Goal: Task Accomplishment & Management: Use online tool/utility

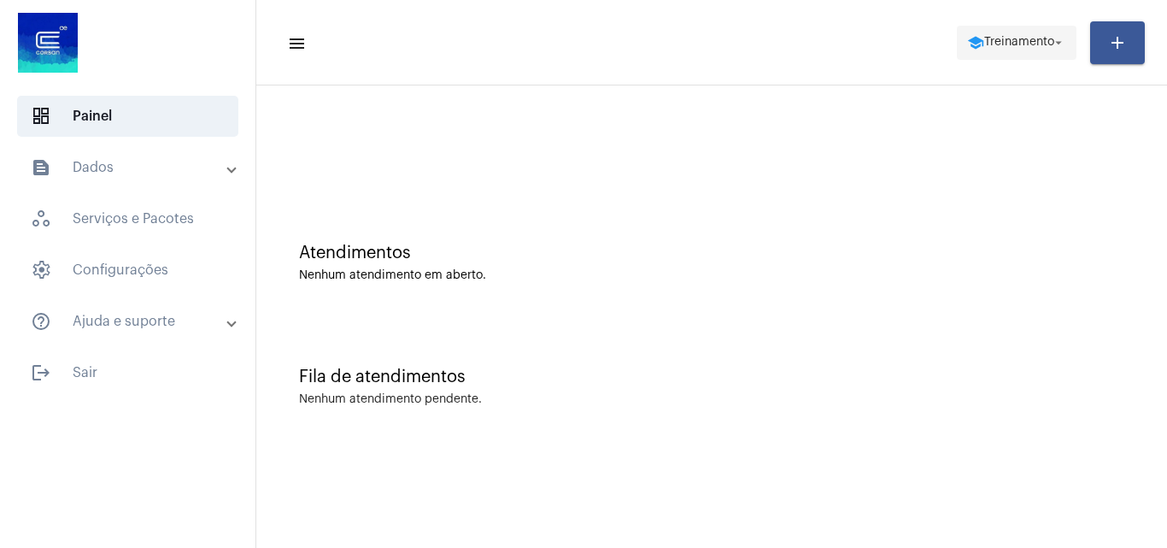
click at [1006, 54] on span "school Treinamento arrow_drop_down" at bounding box center [1016, 41] width 99 height 31
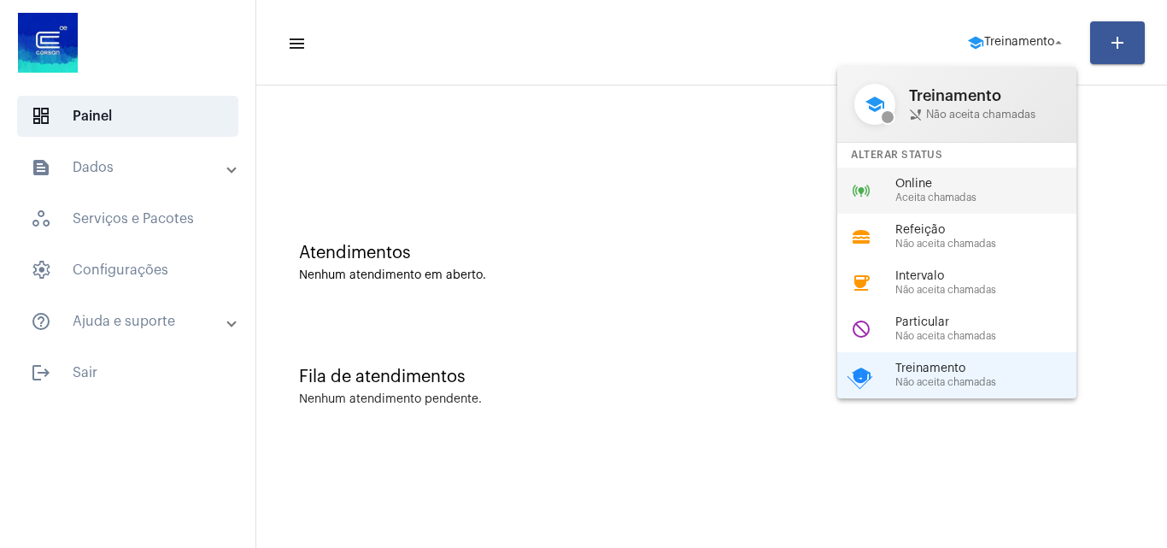
click at [923, 180] on span "Online" at bounding box center [992, 184] width 195 height 13
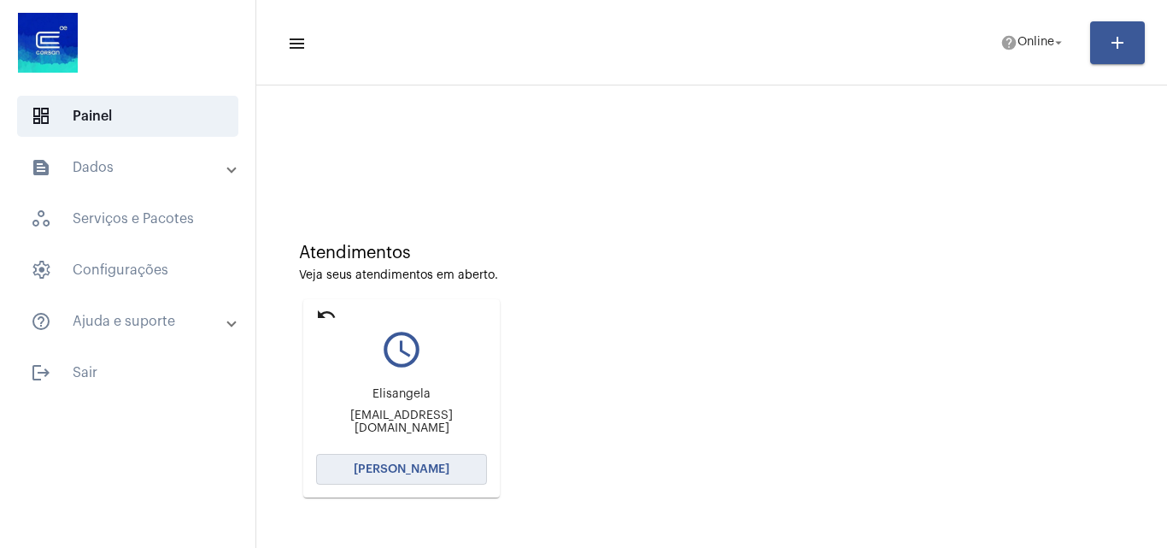
click at [403, 457] on button "Abrir Chamada" at bounding box center [401, 469] width 171 height 31
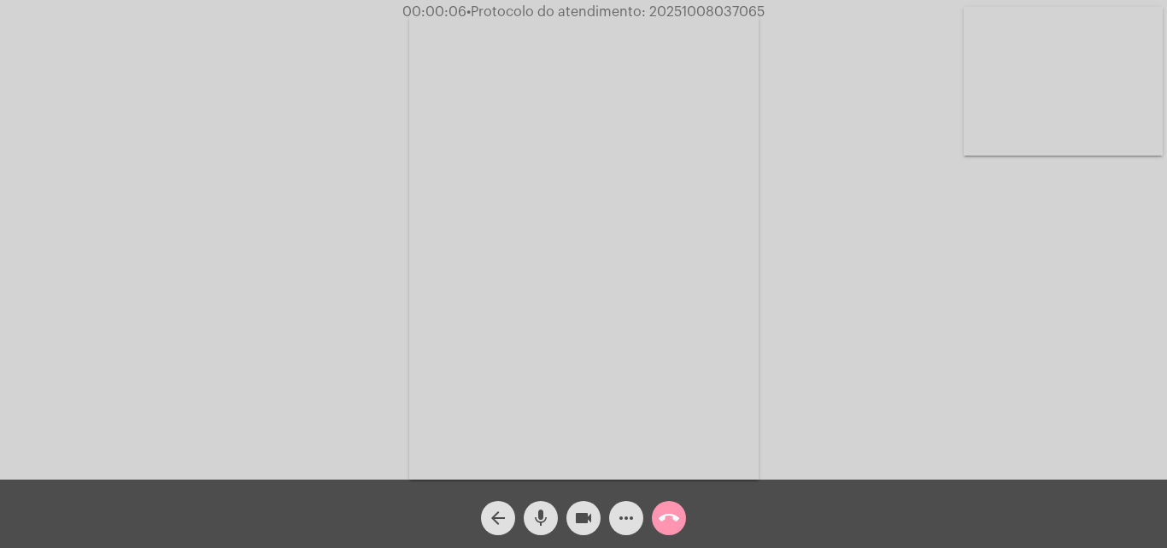
click at [1139, 347] on div "Acessando Câmera e Microfone..." at bounding box center [583, 243] width 1163 height 479
click at [1046, 421] on div "Acessando Câmera e Microfone..." at bounding box center [583, 243] width 1163 height 479
drag, startPoint x: 647, startPoint y: 11, endPoint x: 728, endPoint y: 11, distance: 80.3
click at [762, 3] on span "00:12:23 • Protocolo do atendimento: 20251008037065" at bounding box center [584, 11] width 368 height 17
copy span "20251008037065"
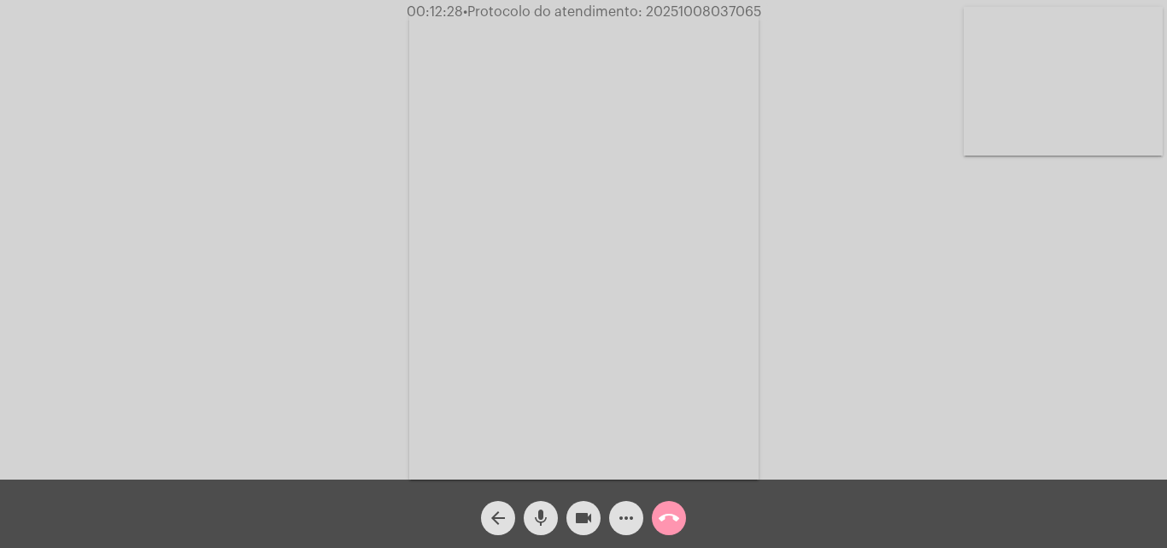
click at [617, 513] on mat-icon "more_horiz" at bounding box center [626, 517] width 21 height 21
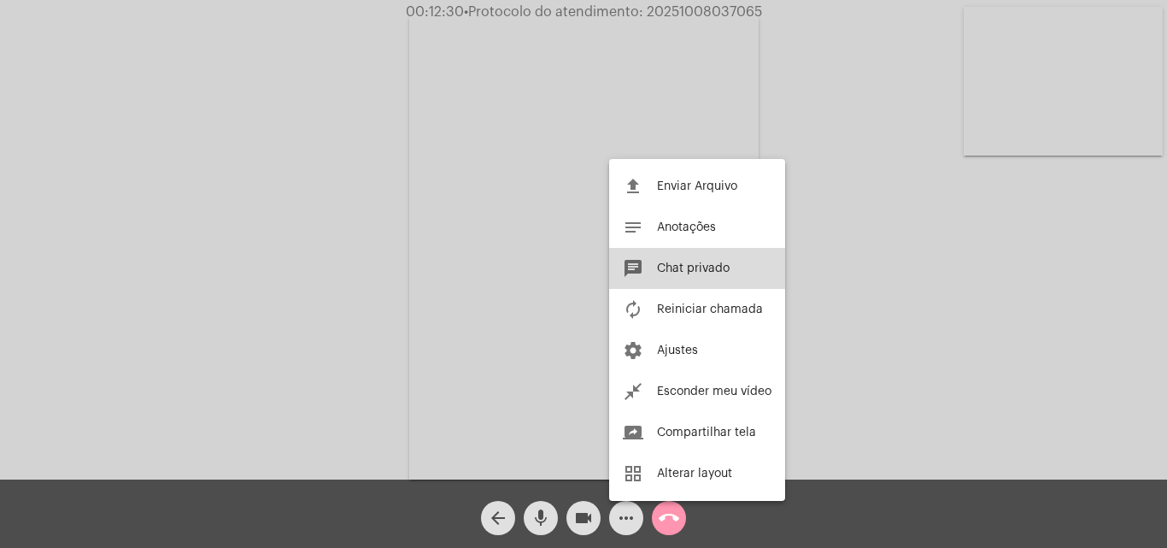
click at [696, 262] on span "Chat privado" at bounding box center [693, 268] width 73 height 12
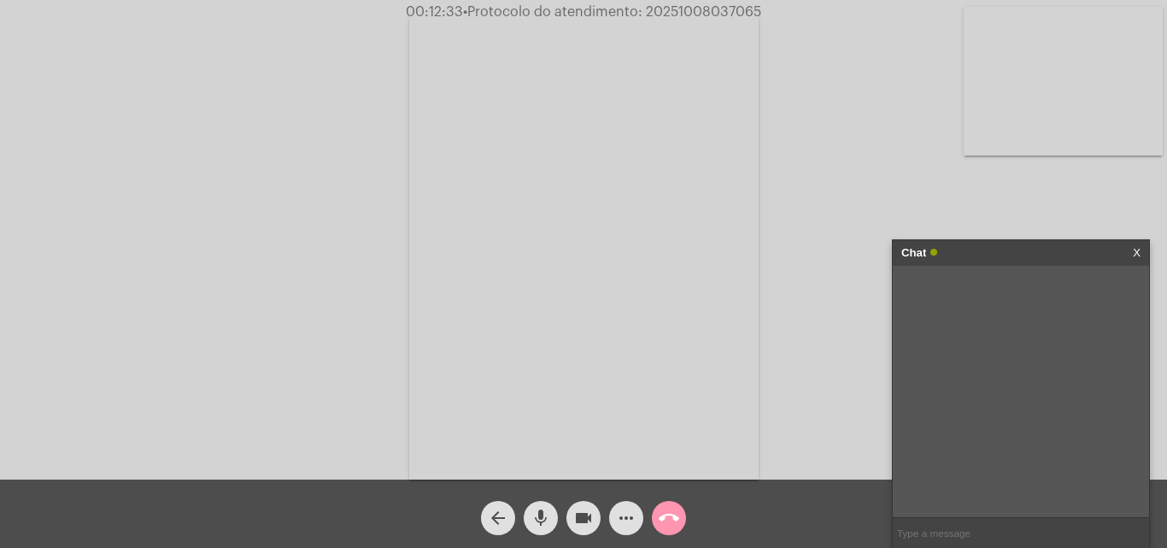
click at [935, 535] on input "text" at bounding box center [1021, 533] width 256 height 30
paste input "20251008037065"
type input "20251008037065"
click at [669, 518] on mat-icon "call_end" at bounding box center [669, 517] width 21 height 21
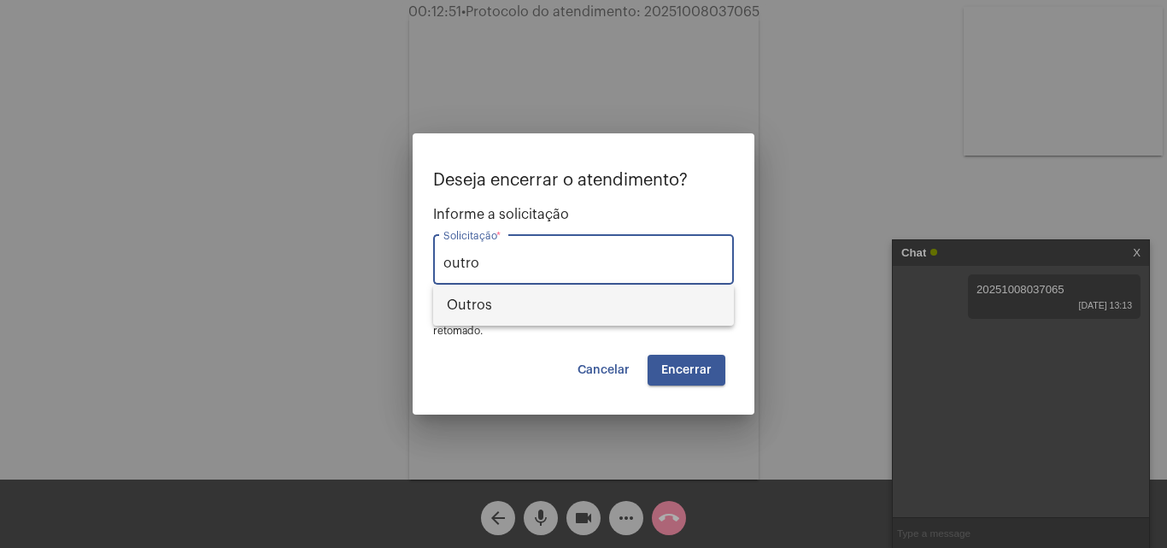
click at [507, 299] on span "Outros" at bounding box center [583, 304] width 273 height 41
type input "Outros"
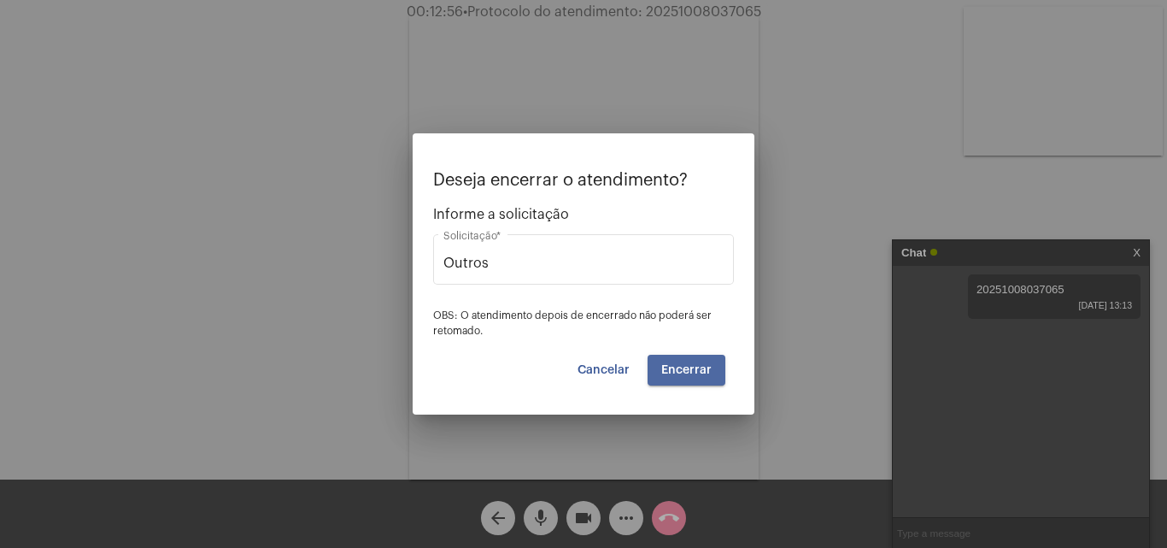
click at [689, 364] on span "Encerrar" at bounding box center [686, 370] width 50 height 12
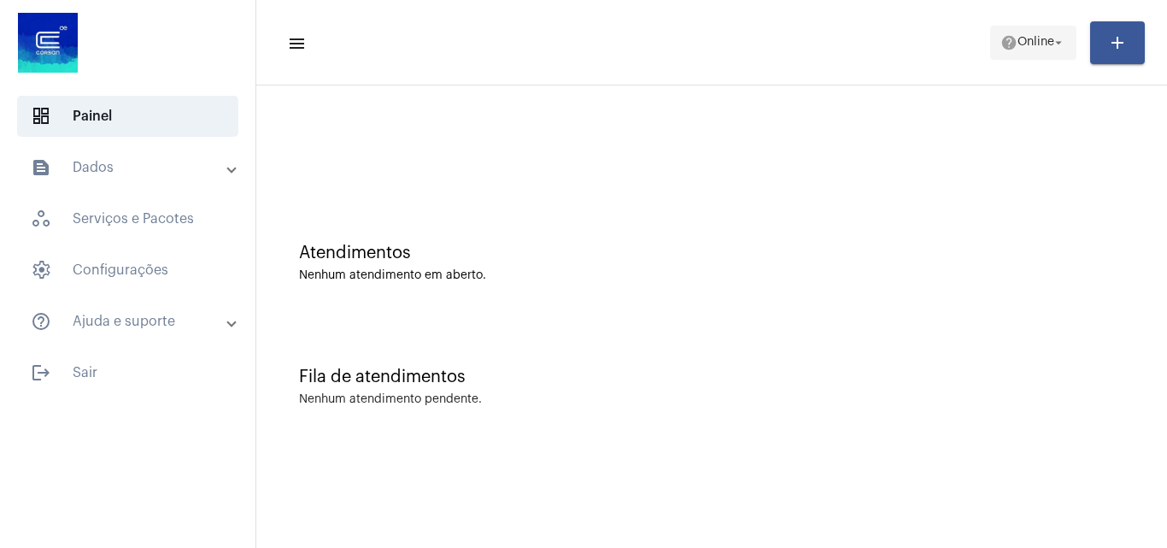
drag, startPoint x: 1010, startPoint y: 32, endPoint x: 1018, endPoint y: 50, distance: 19.9
click at [1014, 45] on span "help Online arrow_drop_down" at bounding box center [1033, 41] width 66 height 31
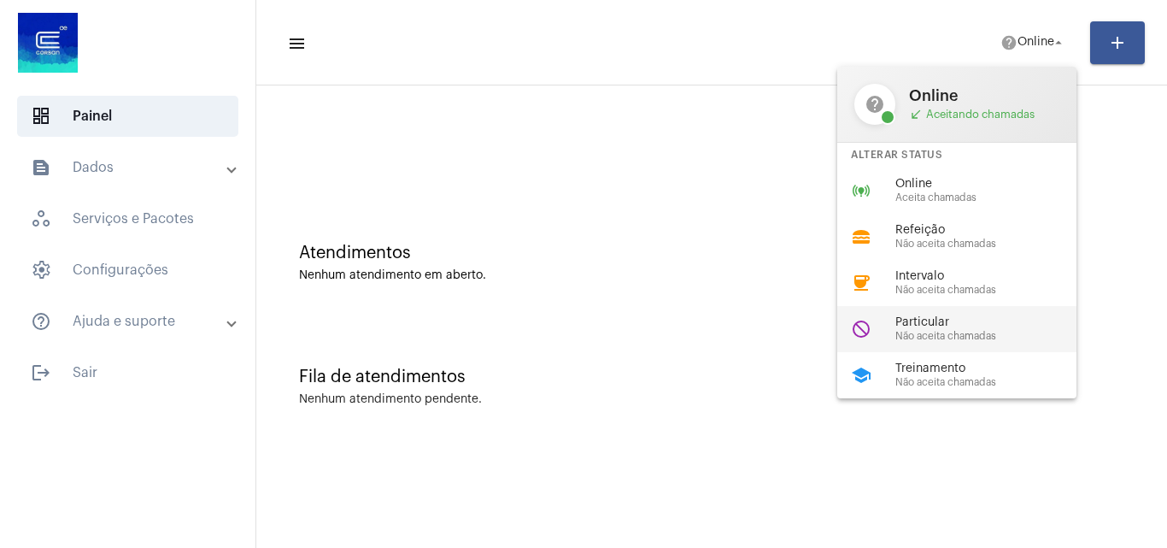
click at [919, 337] on span "Não aceita chamadas" at bounding box center [992, 336] width 195 height 11
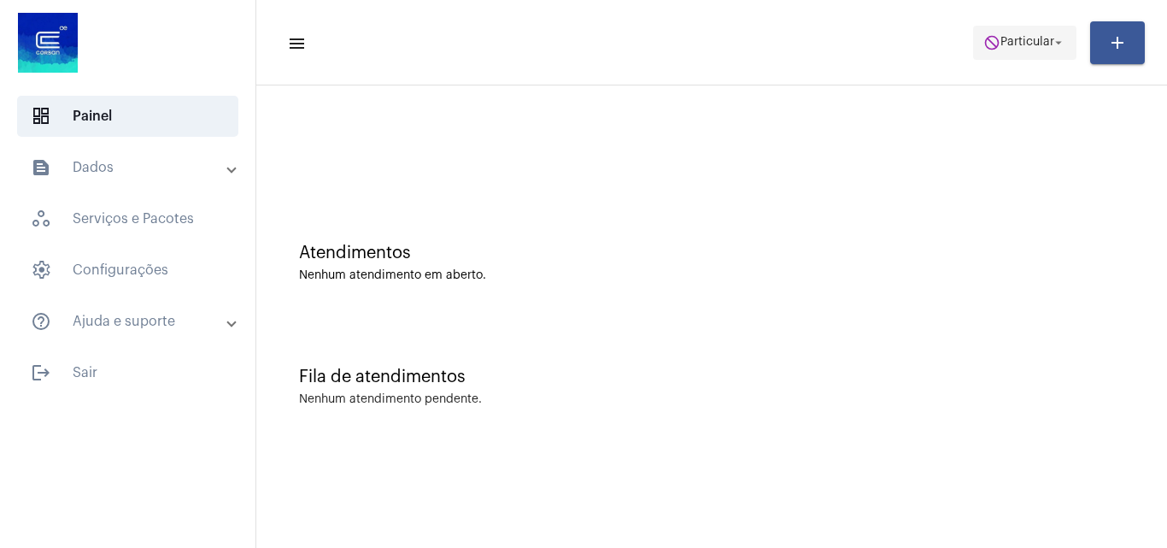
click at [1039, 41] on span "Particular" at bounding box center [1027, 43] width 54 height 12
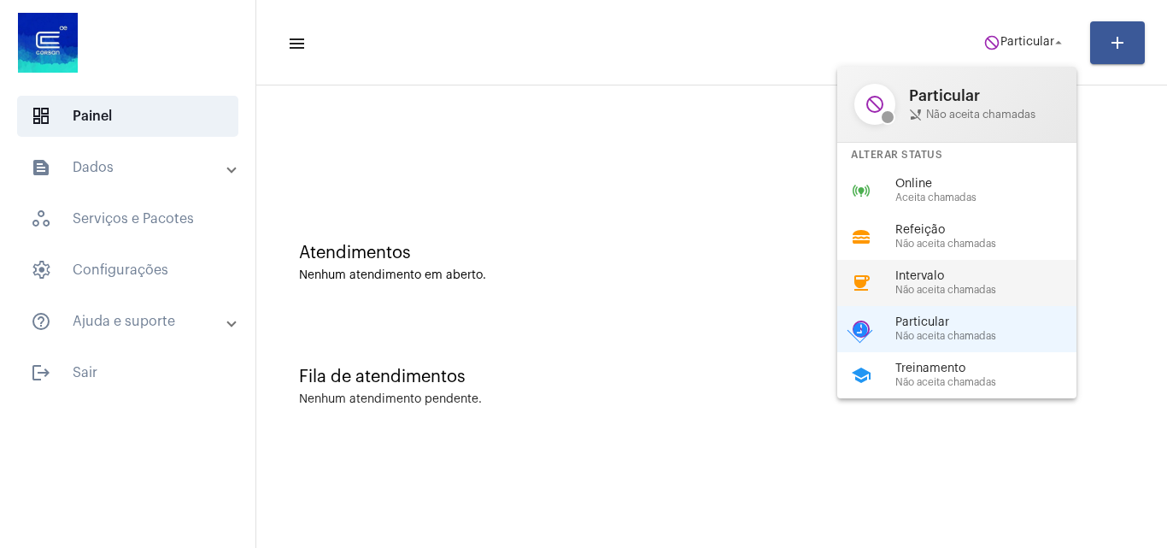
click at [928, 282] on span "Intervalo" at bounding box center [992, 276] width 195 height 13
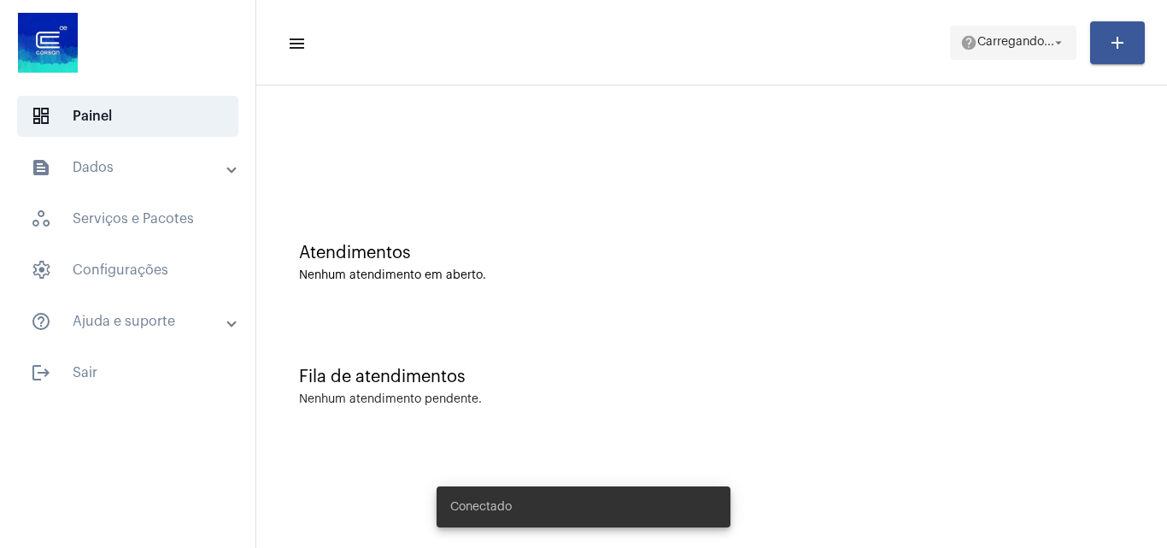
click at [1030, 47] on span "Carregando..." at bounding box center [1015, 43] width 77 height 12
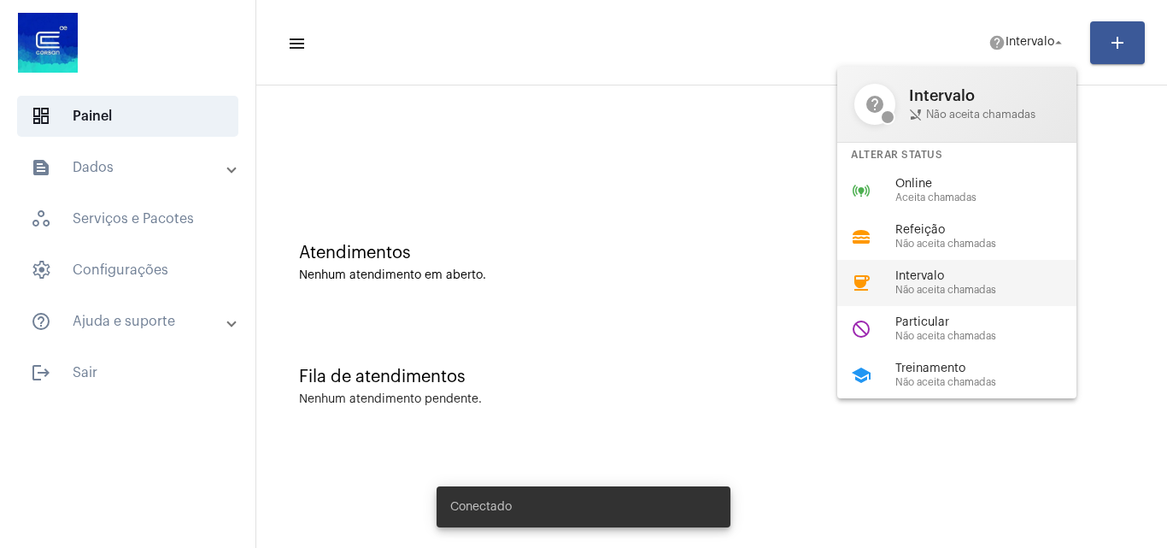
click at [922, 273] on span "Intervalo" at bounding box center [992, 276] width 195 height 13
